Goal: Navigation & Orientation: Understand site structure

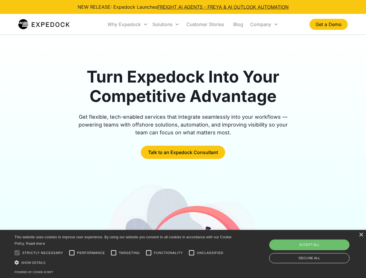
click at [128, 24] on div "Why Expedock" at bounding box center [124, 24] width 33 height 6
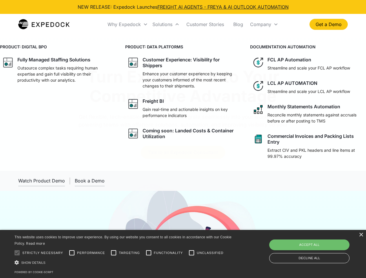
click at [166, 24] on div "Solutions" at bounding box center [163, 24] width 20 height 6
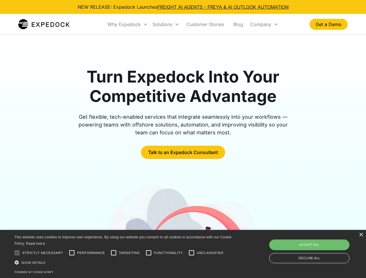
click at [264, 24] on div "Company" at bounding box center [260, 24] width 21 height 6
click at [17, 253] on div at bounding box center [17, 253] width 12 height 12
click at [72, 253] on input "Performance" at bounding box center [72, 253] width 12 height 12
checkbox input "true"
click at [114, 253] on input "Targeting" at bounding box center [114, 253] width 12 height 12
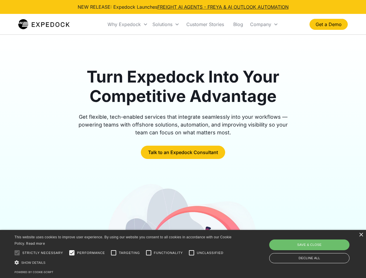
checkbox input "true"
click at [149, 253] on input "Functionality" at bounding box center [149, 253] width 12 height 12
checkbox input "true"
click at [192, 253] on input "Unclassified" at bounding box center [192, 253] width 12 height 12
checkbox input "true"
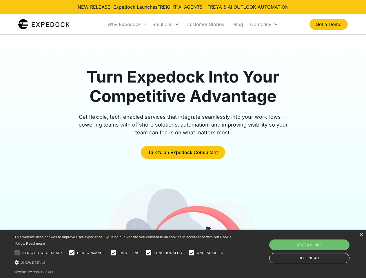
click at [124, 263] on div "Show details Hide details" at bounding box center [124, 263] width 219 height 6
